Goal: Task Accomplishment & Management: Manage account settings

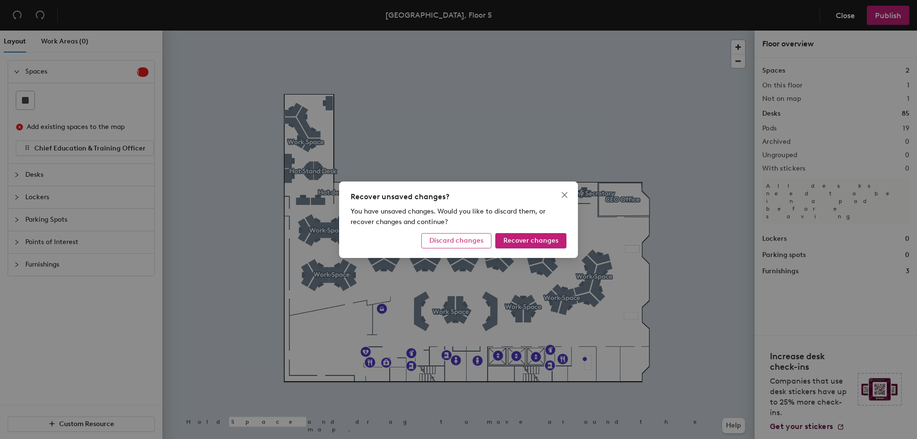
click at [477, 242] on span "Discard changes" at bounding box center [456, 240] width 54 height 8
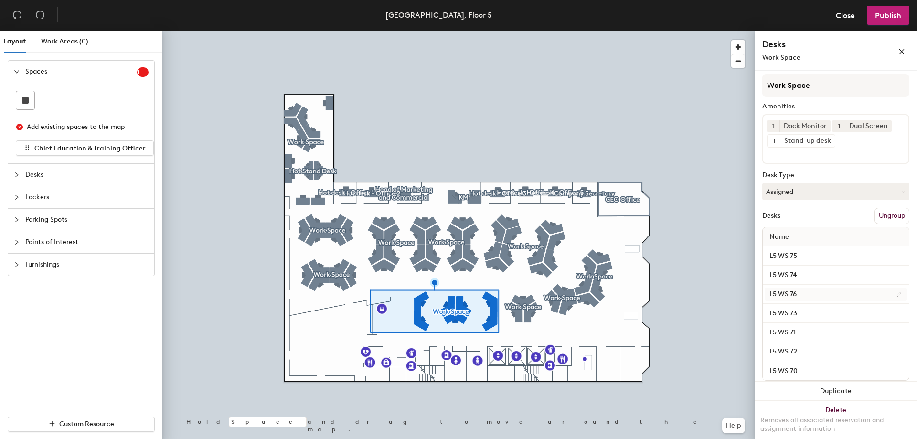
scroll to position [39, 0]
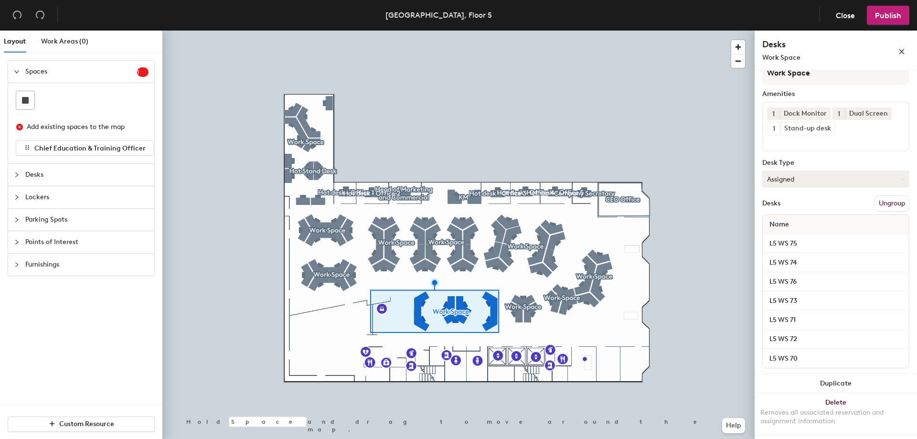
click at [874, 177] on button "Assigned" at bounding box center [835, 179] width 147 height 17
click at [782, 236] on div "Hoteled" at bounding box center [811, 237] width 96 height 14
click at [888, 16] on span "Publish" at bounding box center [888, 15] width 26 height 9
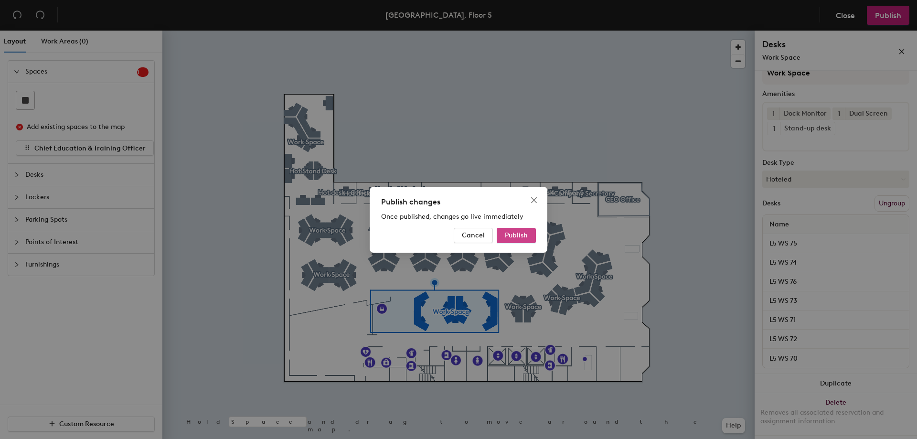
click at [509, 232] on span "Publish" at bounding box center [516, 235] width 23 height 8
